Goal: Book appointment/travel/reservation

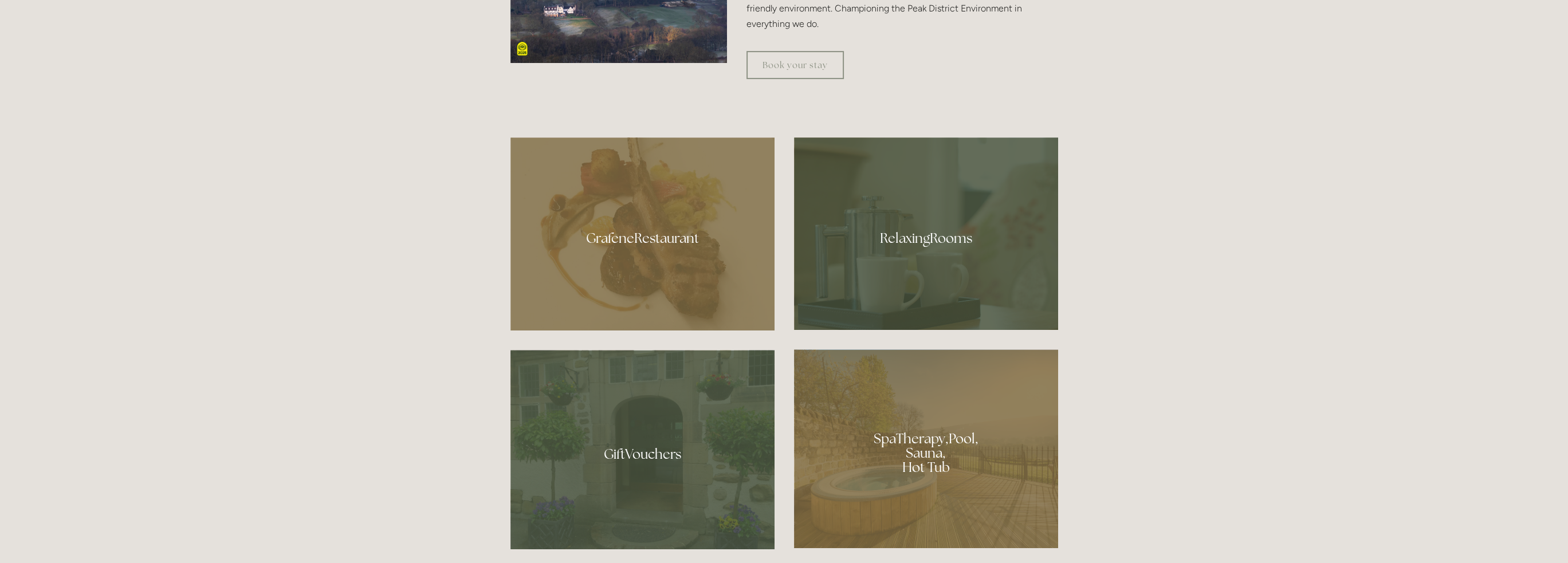
scroll to position [745, 0]
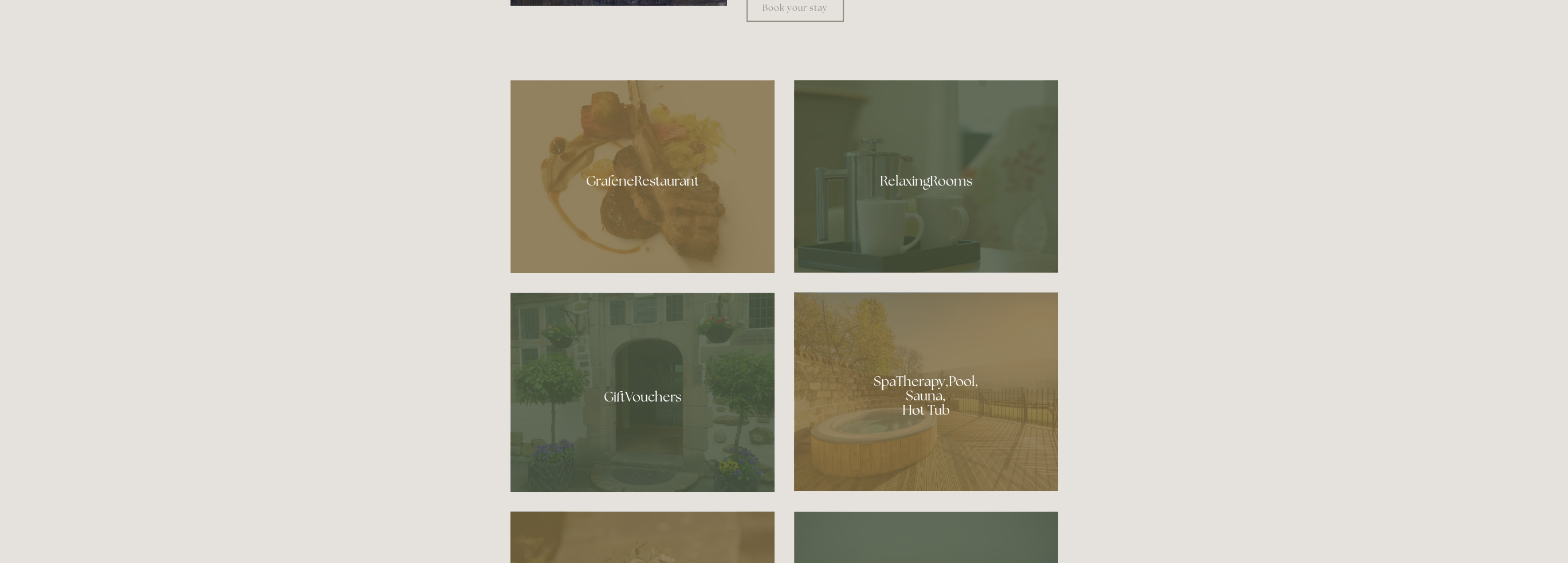
click at [913, 397] on div at bounding box center [926, 391] width 264 height 199
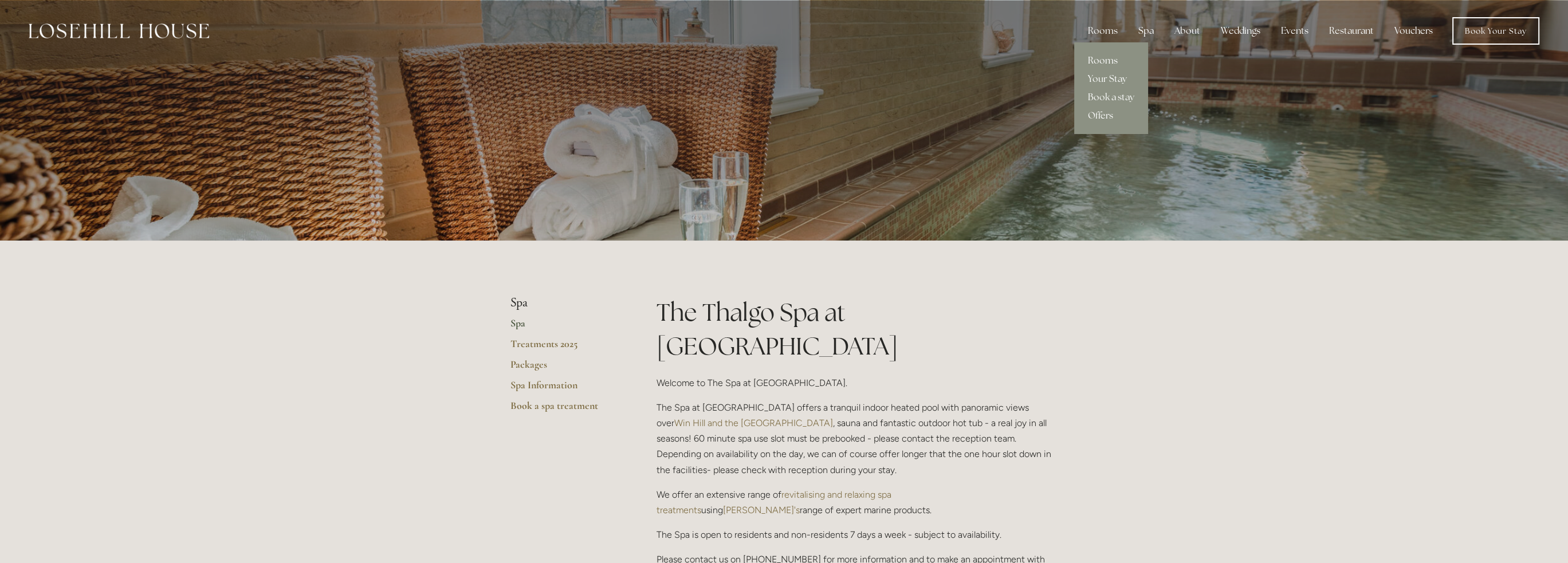
click at [1110, 55] on link "Rooms" at bounding box center [1111, 60] width 74 height 18
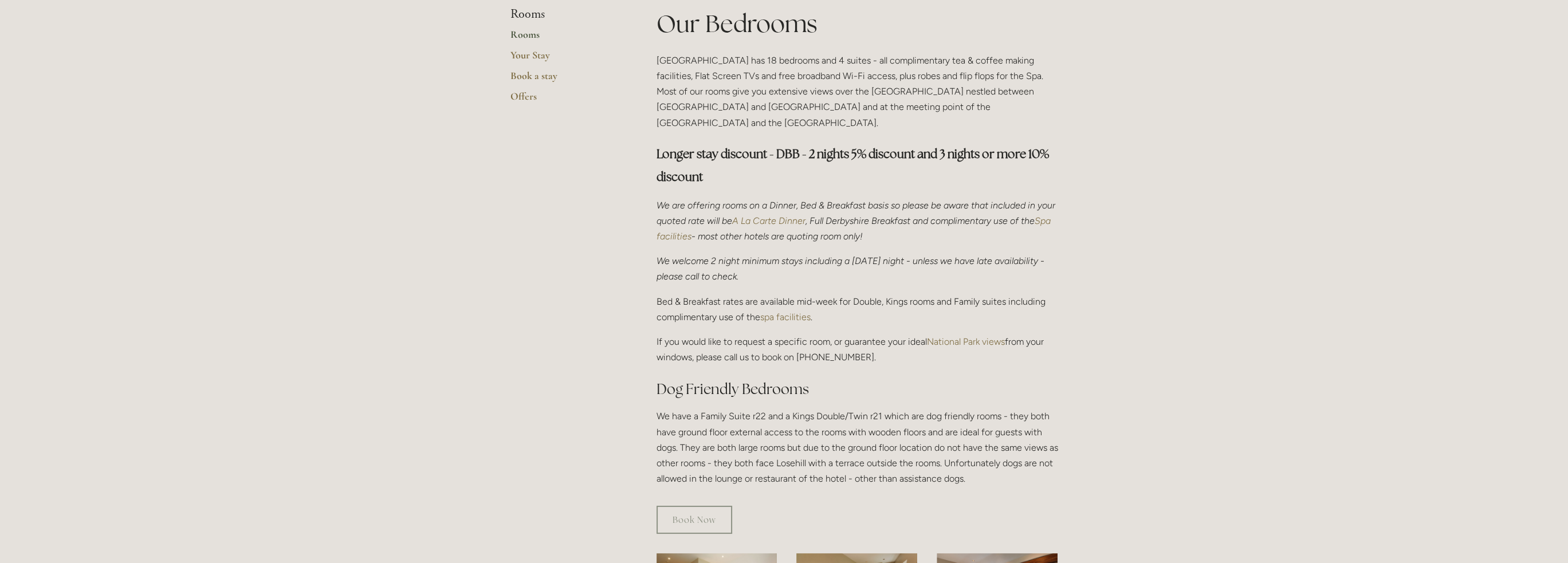
scroll to position [401, 0]
